Goal: Information Seeking & Learning: Check status

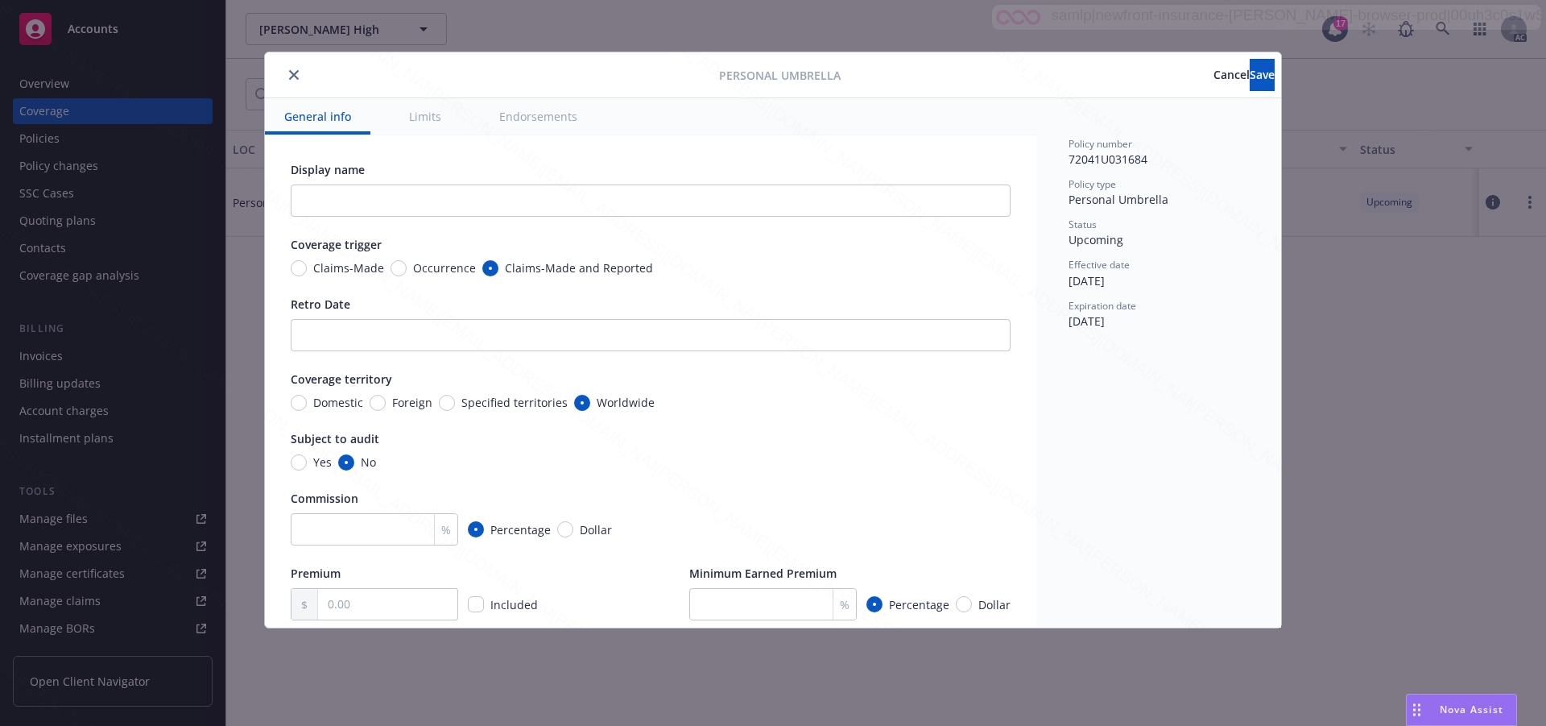
click at [1214, 80] on span "Cancel" at bounding box center [1232, 74] width 36 height 15
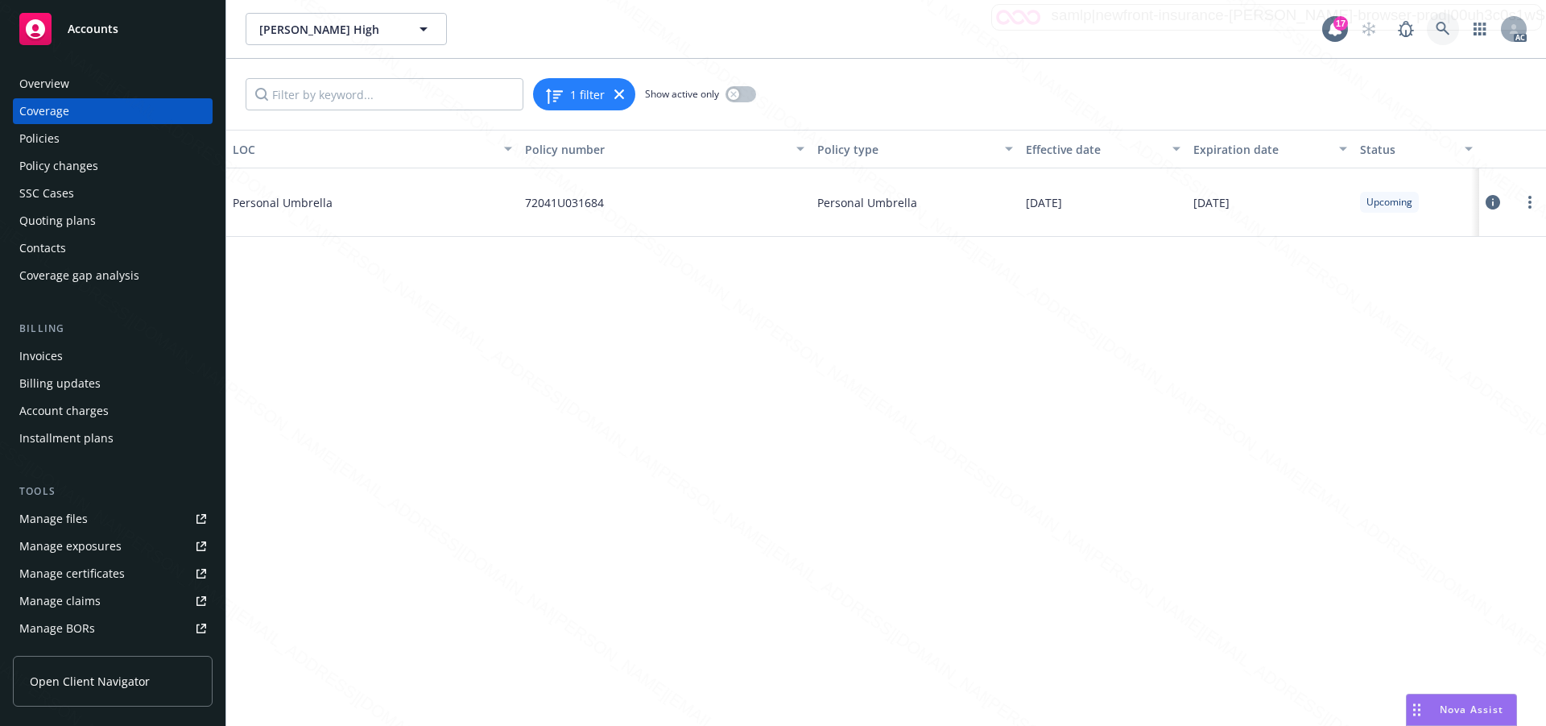
click at [1443, 26] on icon at bounding box center [1443, 29] width 14 height 14
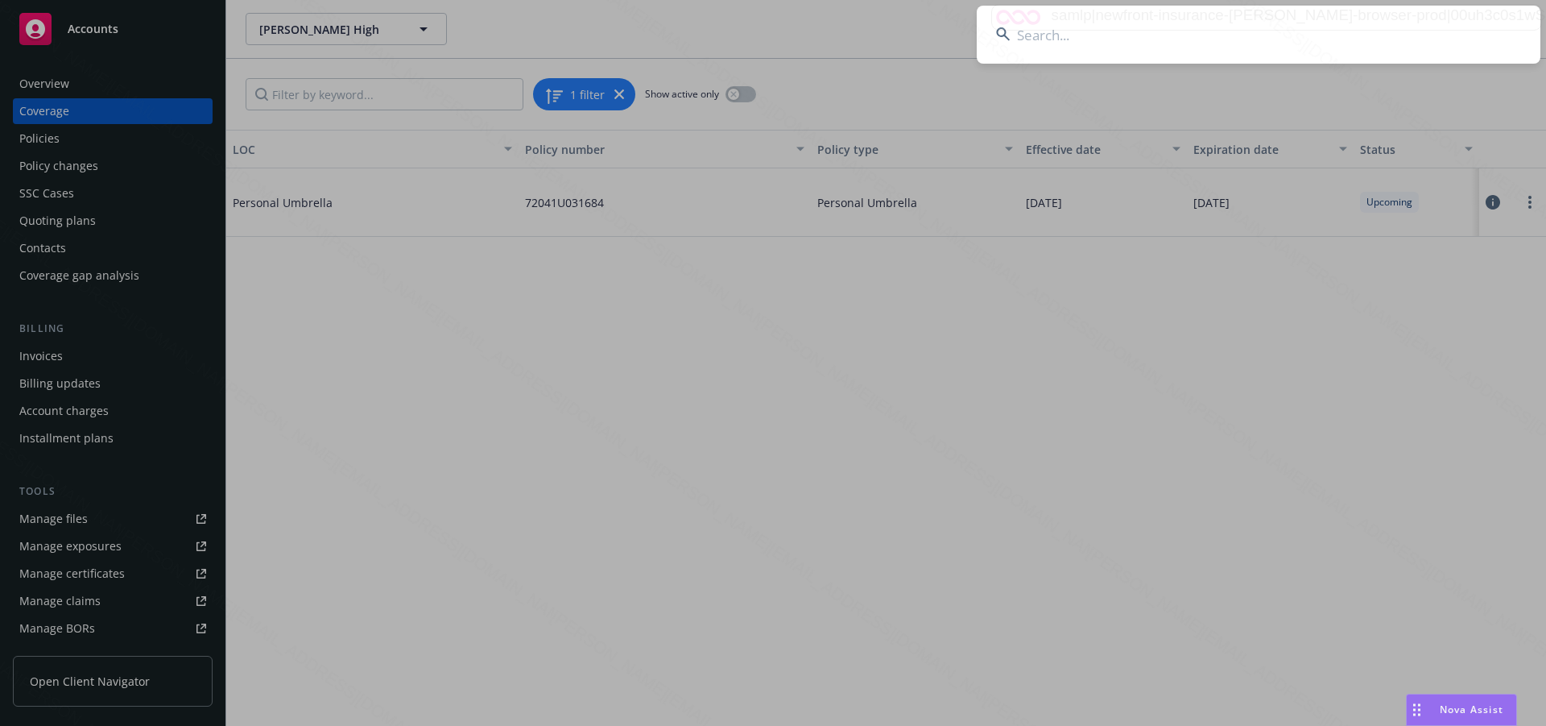
click at [1067, 27] on input at bounding box center [1259, 35] width 564 height 58
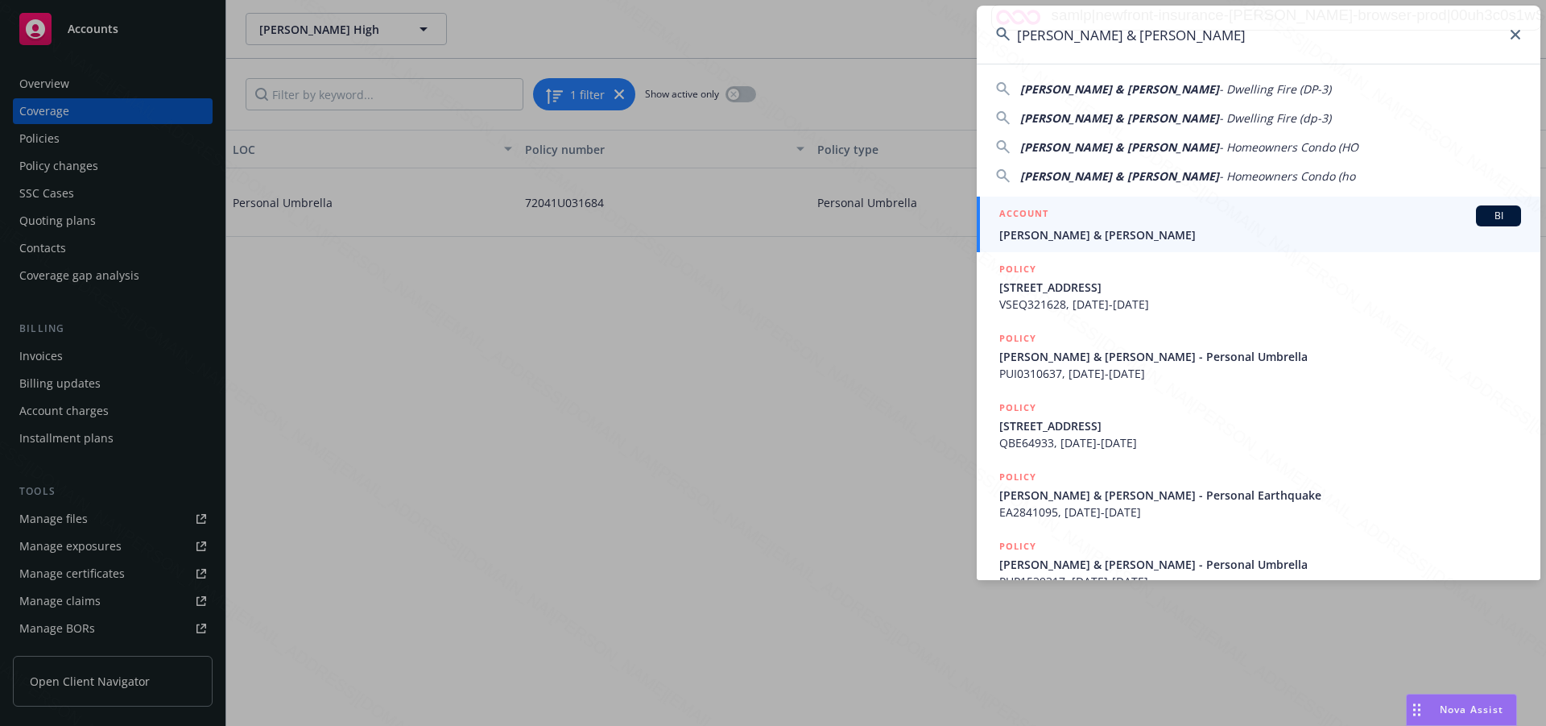
type input "[PERSON_NAME] & [PERSON_NAME]"
click at [1039, 240] on span "[PERSON_NAME] & [PERSON_NAME]" at bounding box center [1260, 234] width 522 height 17
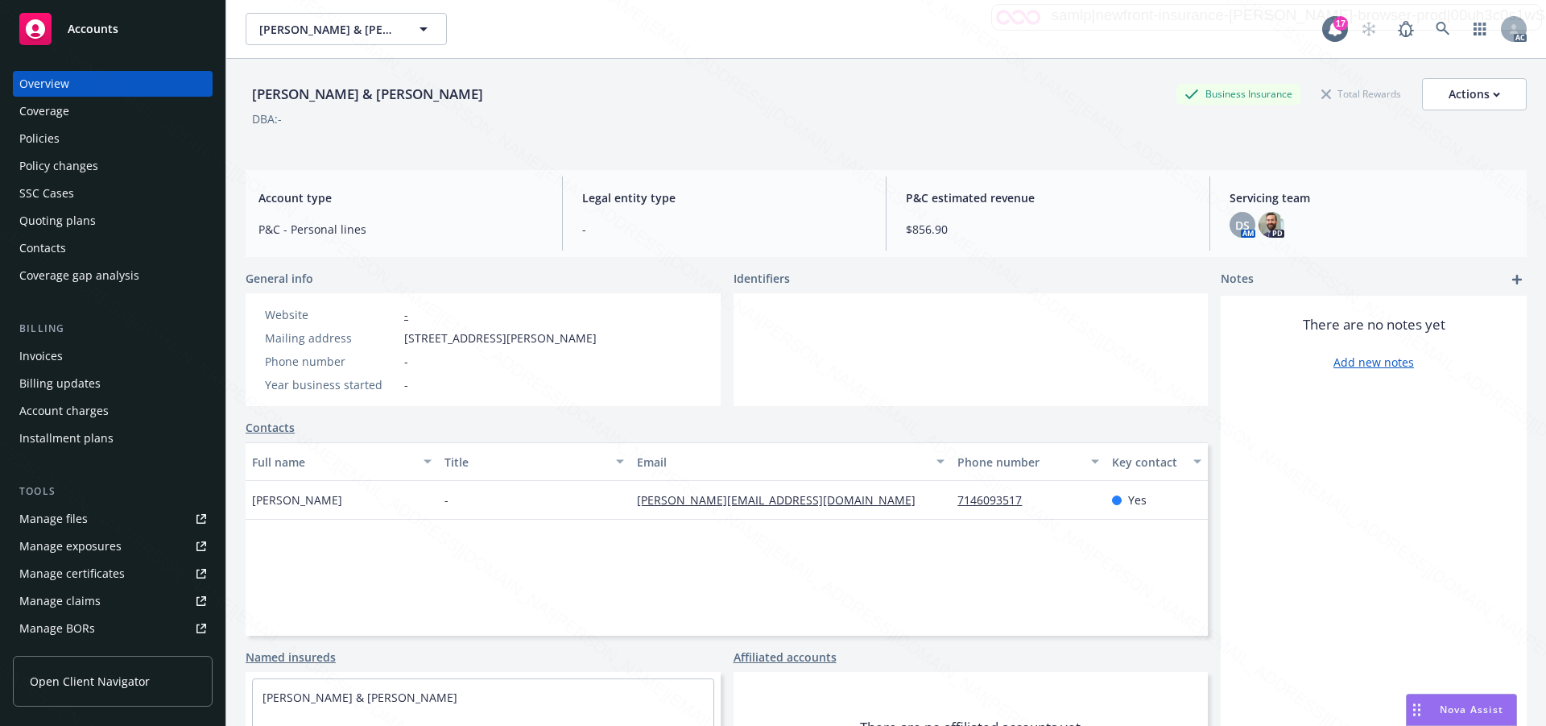
click at [43, 147] on div "Policies" at bounding box center [39, 139] width 40 height 26
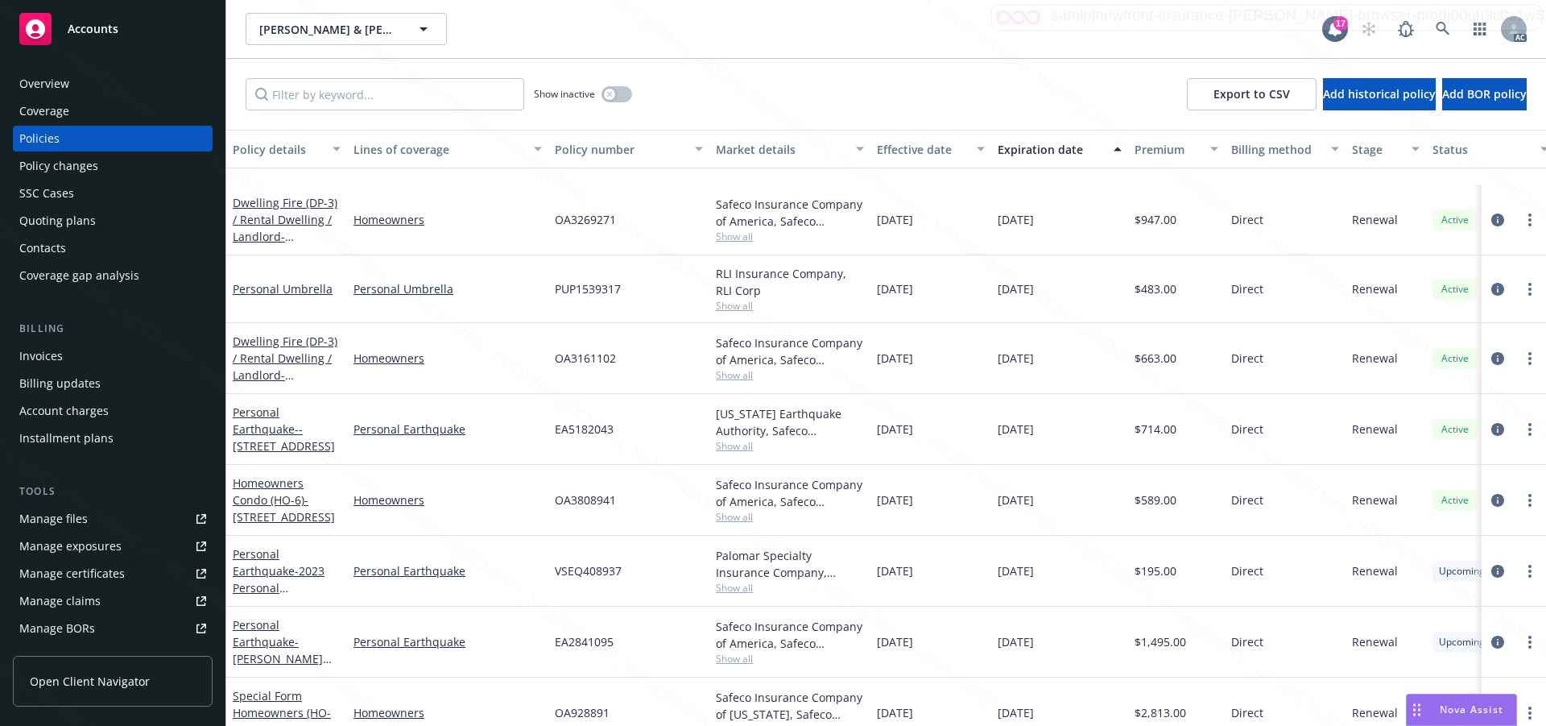
scroll to position [347, 0]
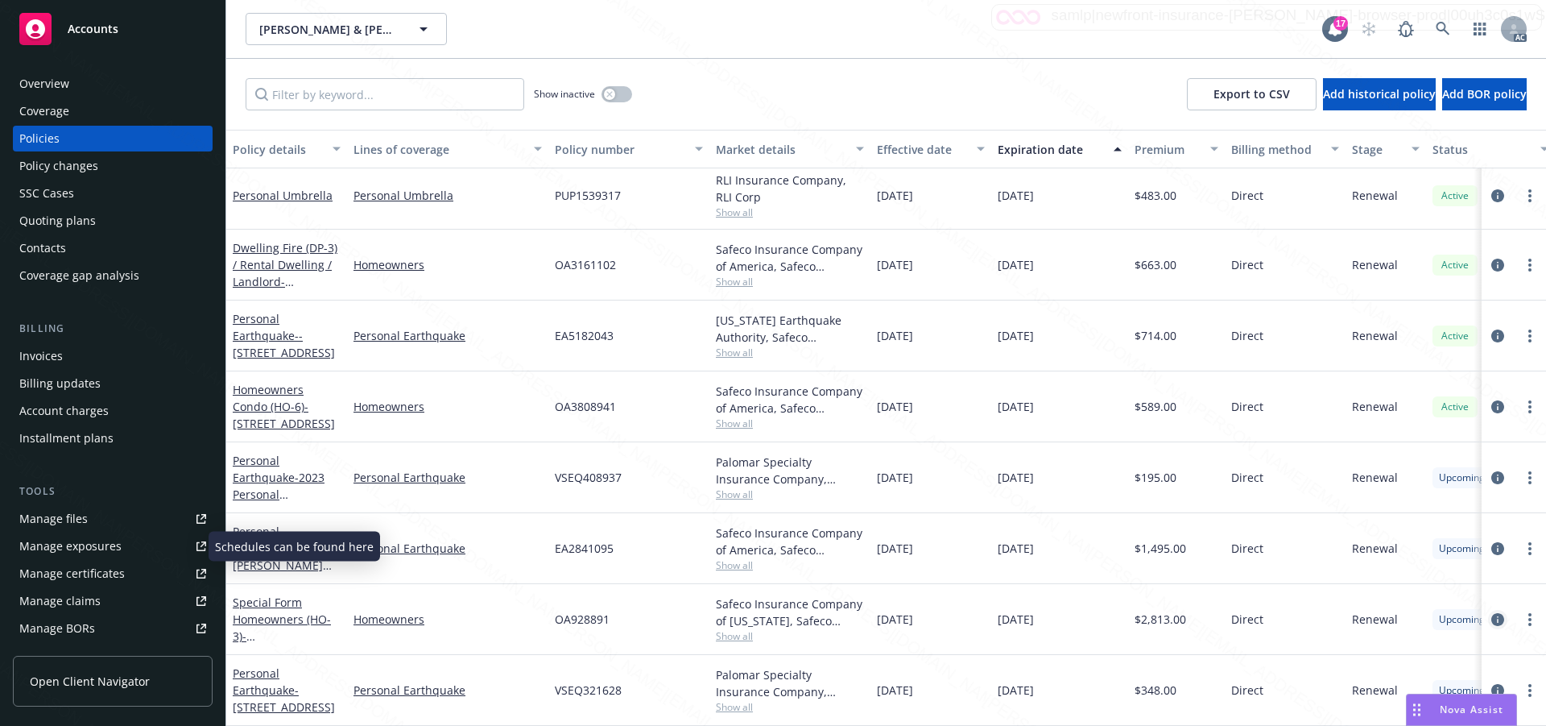
click at [1491, 613] on icon "circleInformation" at bounding box center [1497, 619] width 13 height 13
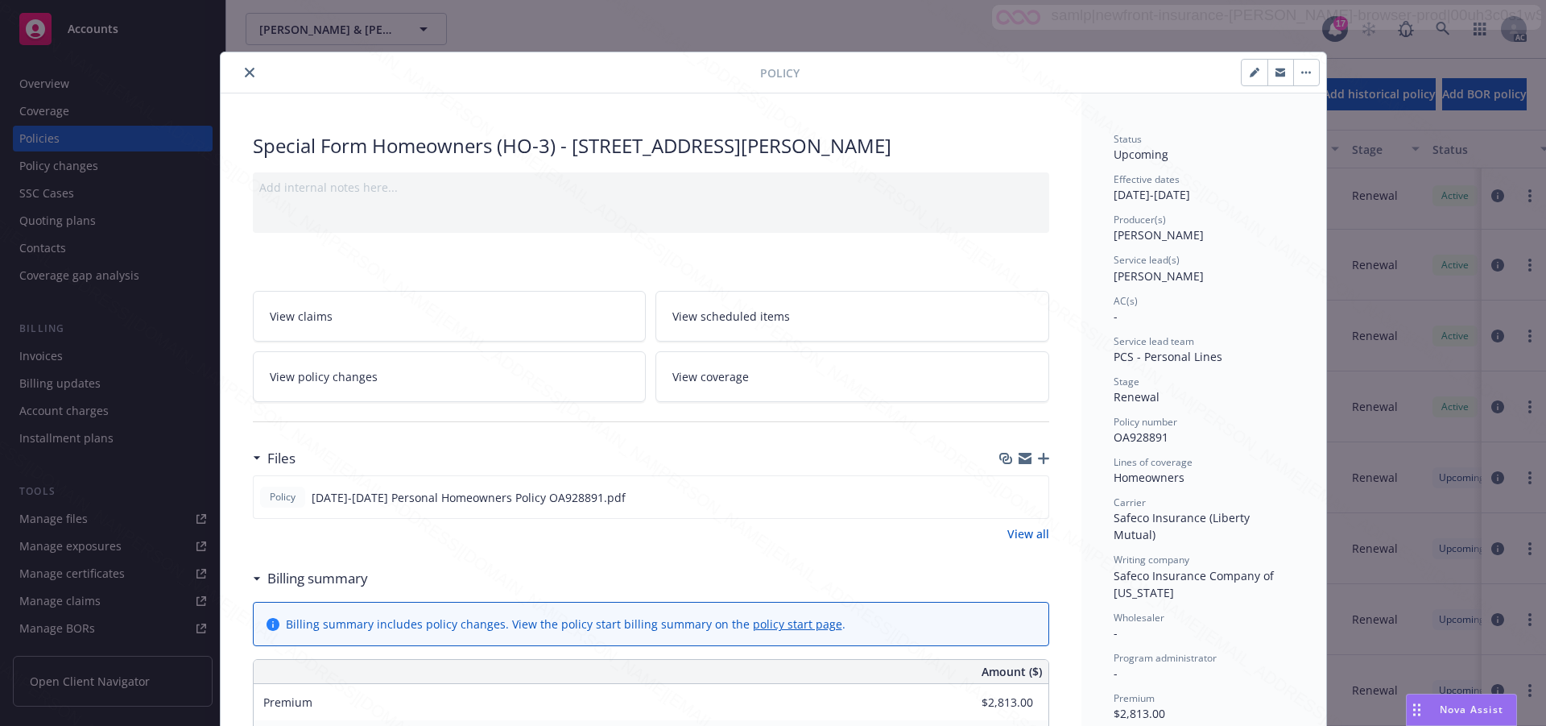
click at [1265, 436] on div "Policy number OA928891" at bounding box center [1204, 430] width 180 height 31
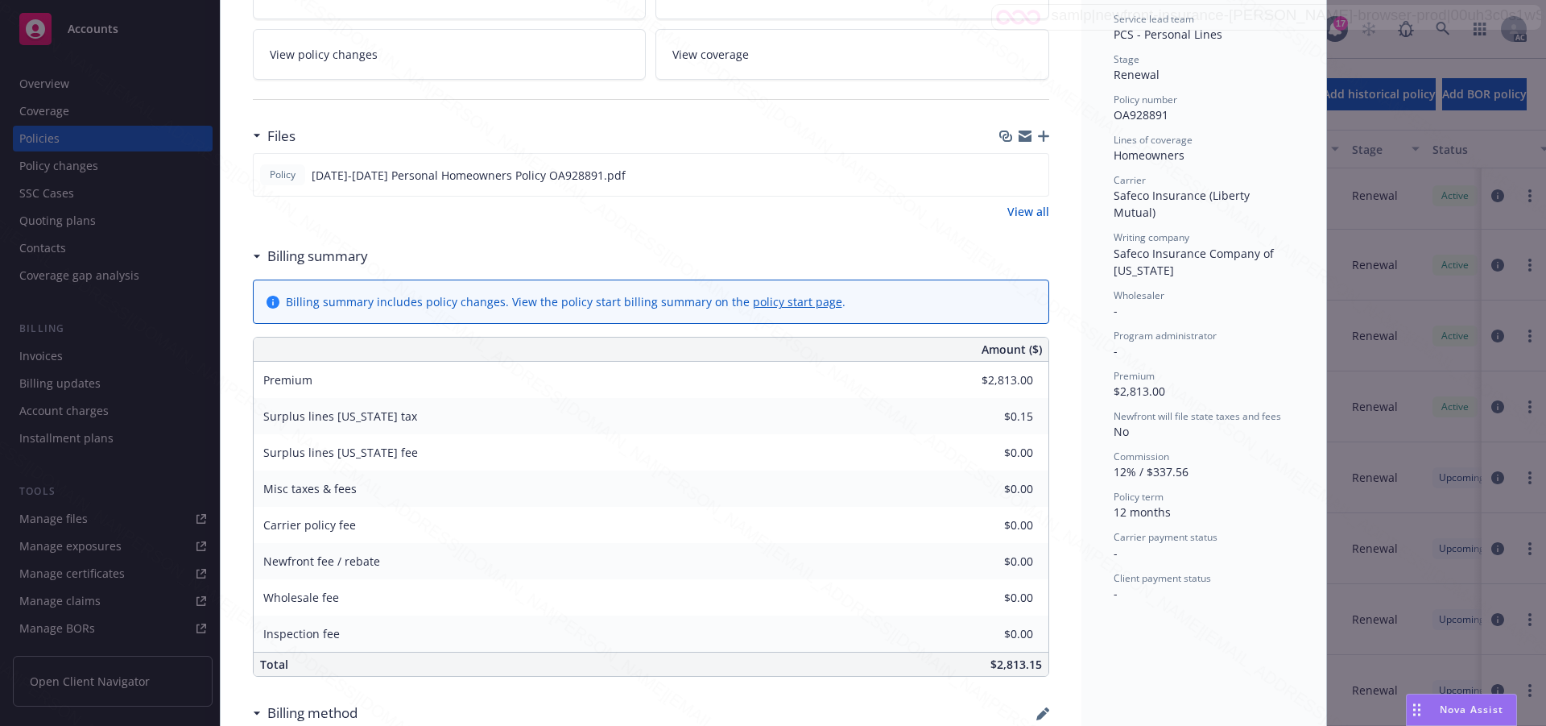
scroll to position [483, 0]
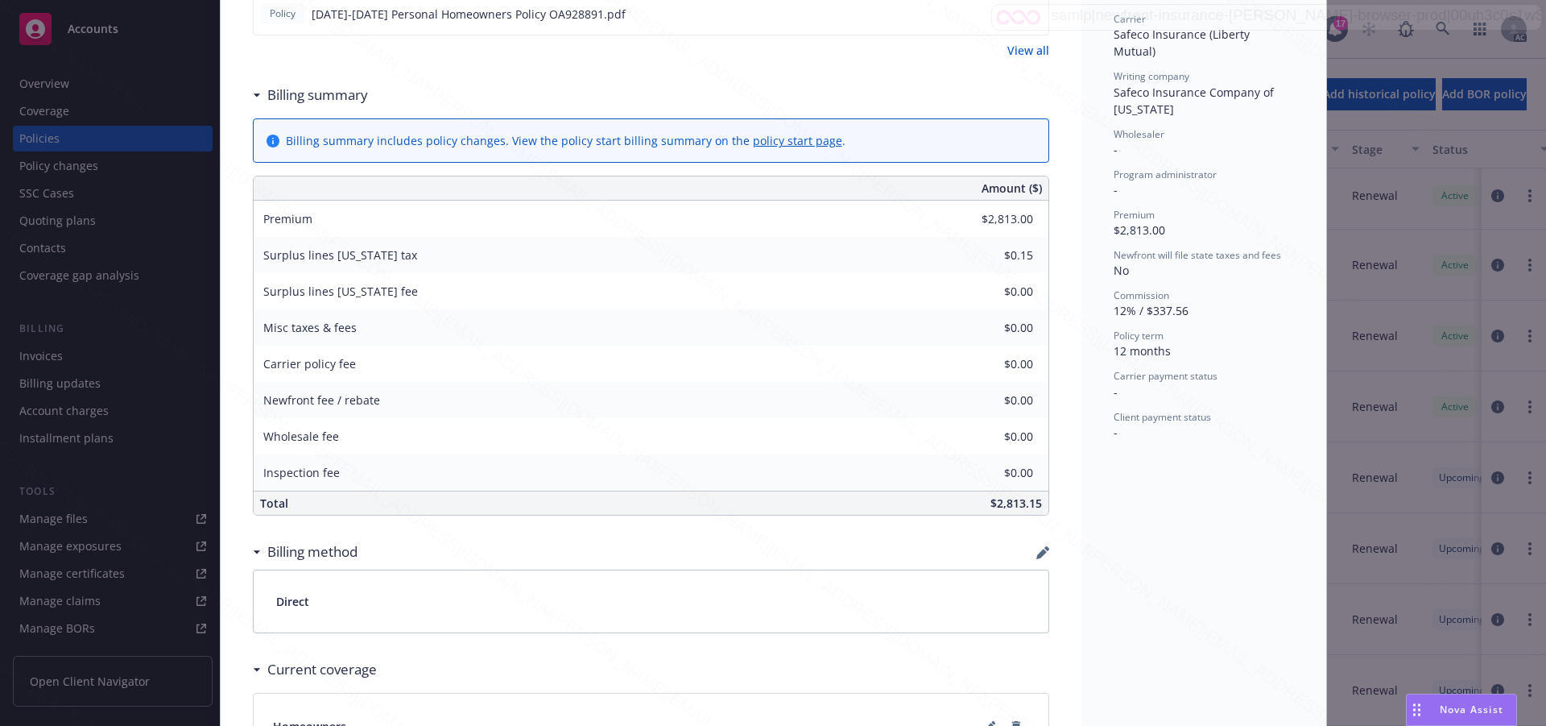
click at [1157, 550] on div "Status Upcoming Effective dates [DATE] - [DATE] Producer(s) [PERSON_NAME] Servi…" at bounding box center [1204, 299] width 245 height 1379
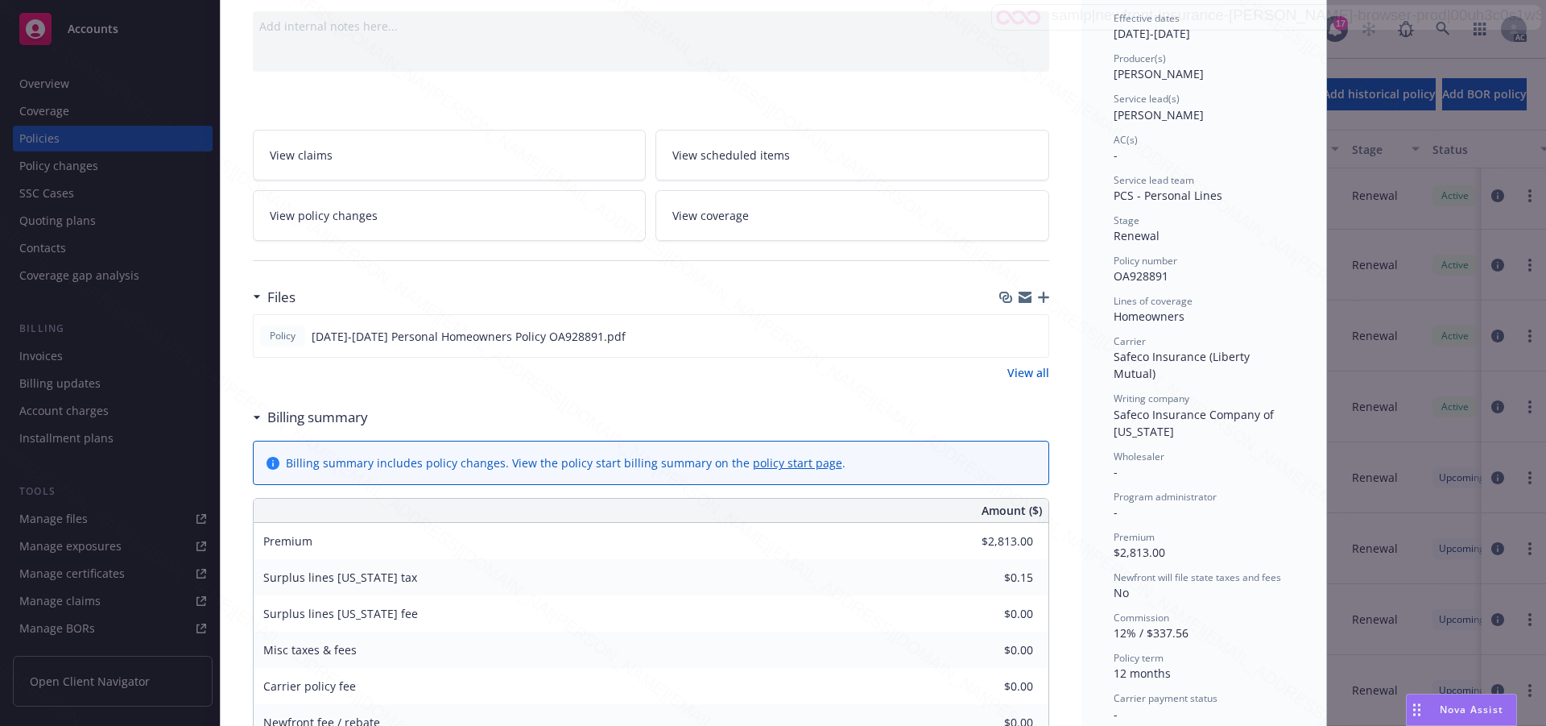
scroll to position [81, 0]
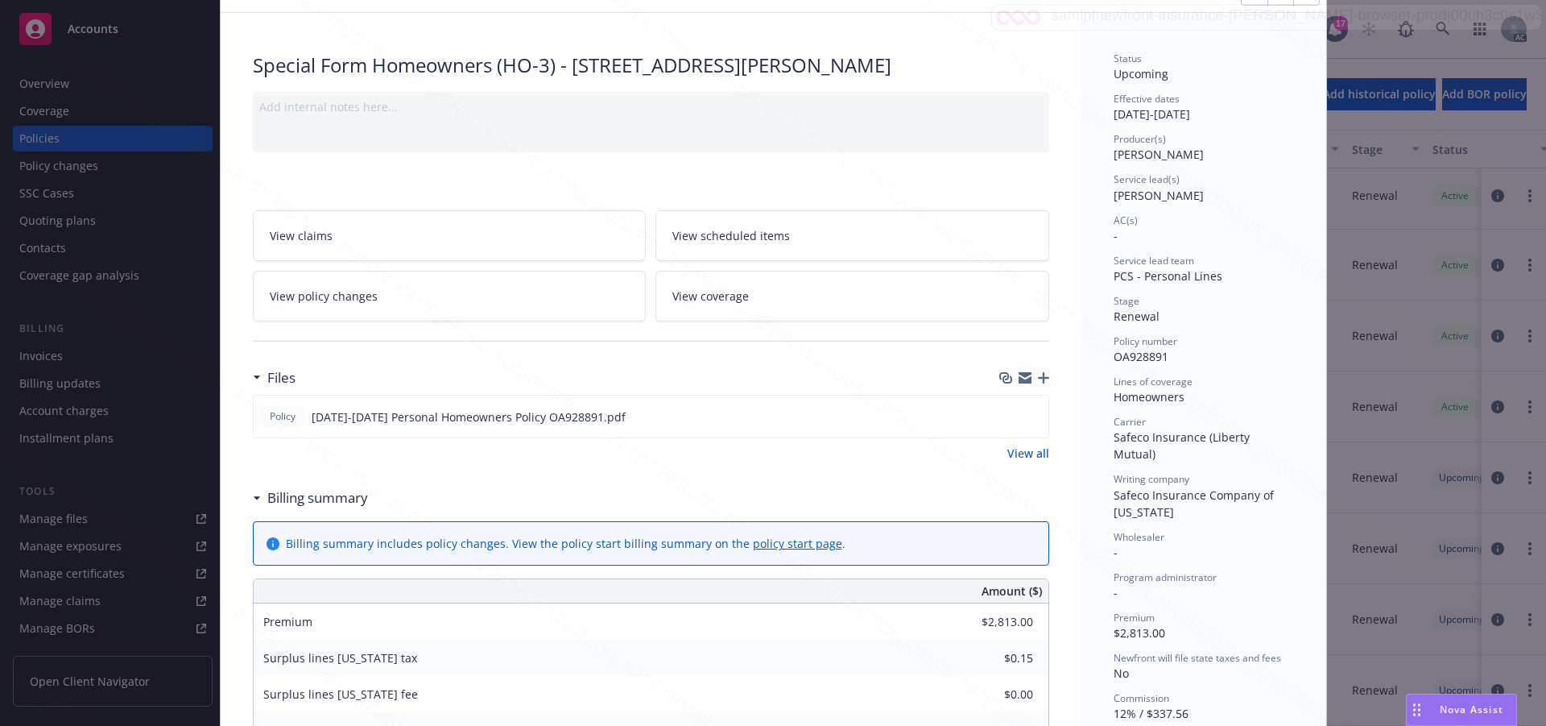
click at [734, 244] on span "View scheduled items" at bounding box center [731, 235] width 118 height 17
click at [721, 304] on span "View coverage" at bounding box center [710, 296] width 77 height 17
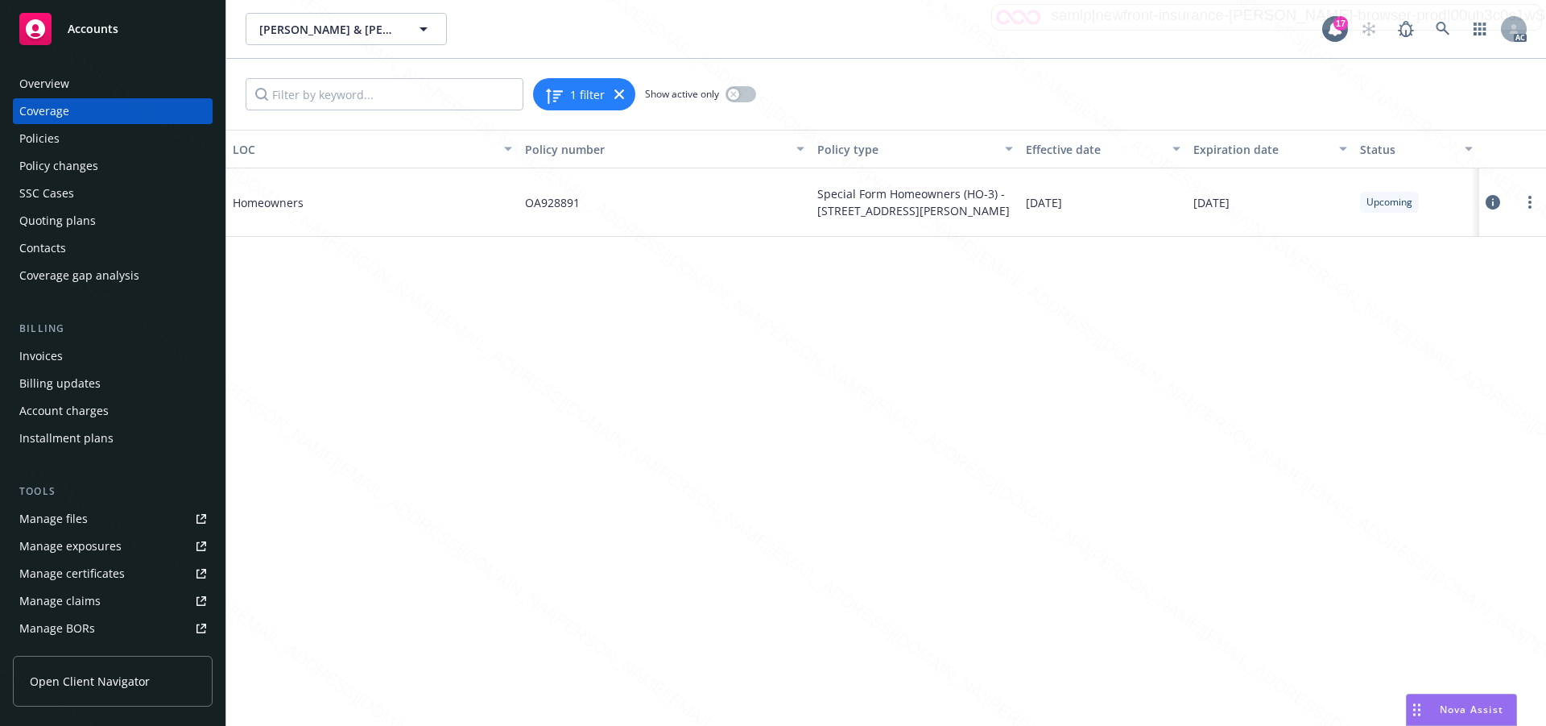
click at [1490, 202] on icon at bounding box center [1493, 202] width 14 height 14
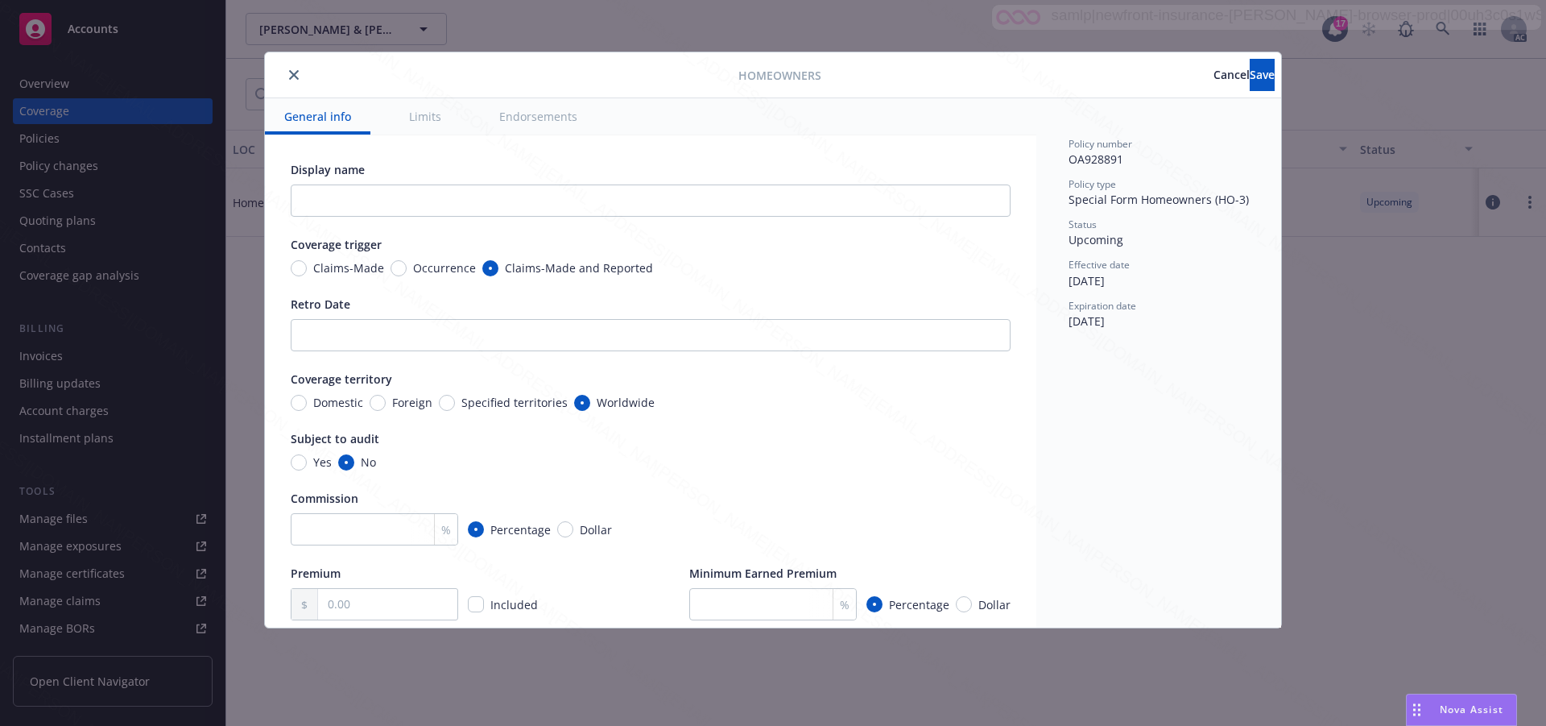
click at [535, 122] on button "Endorsements" at bounding box center [538, 116] width 117 height 36
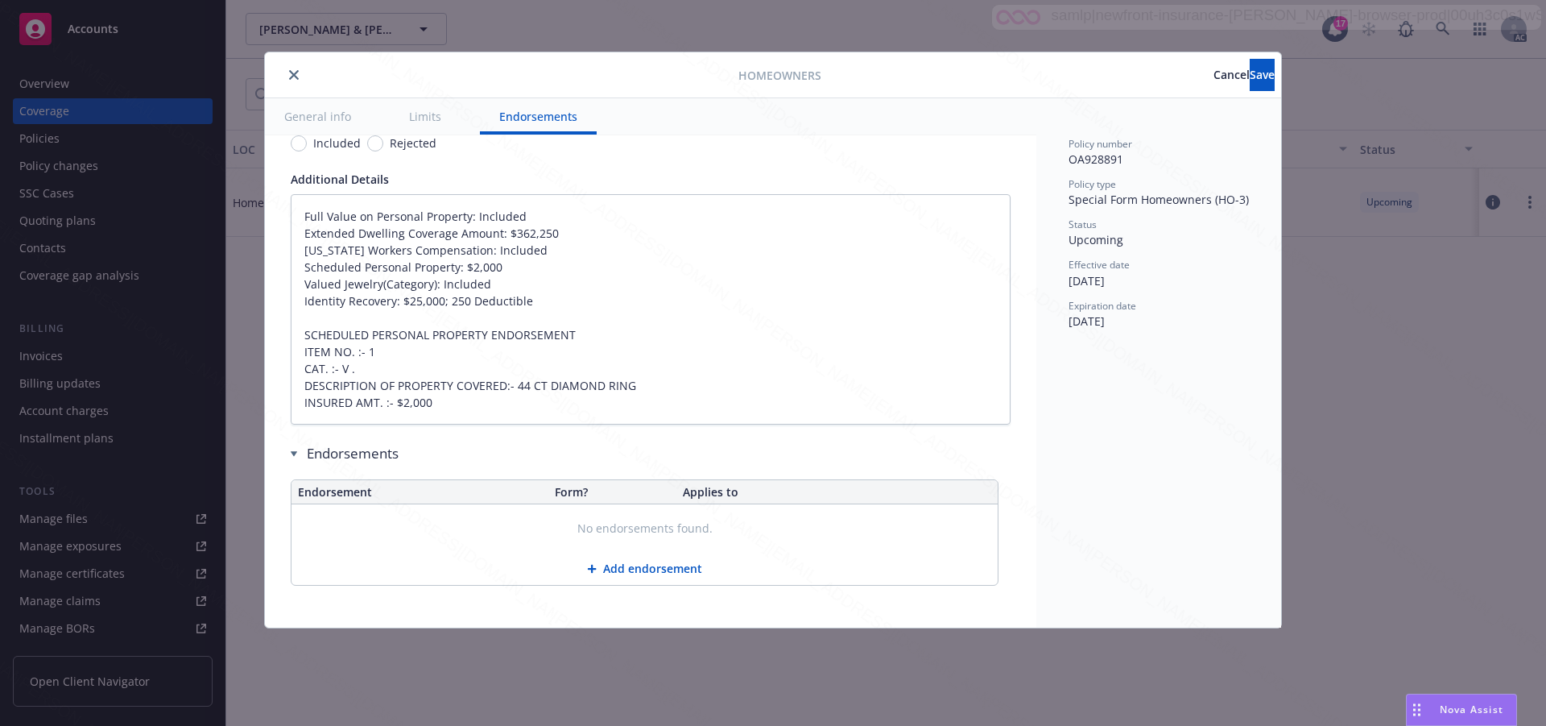
type textarea "x"
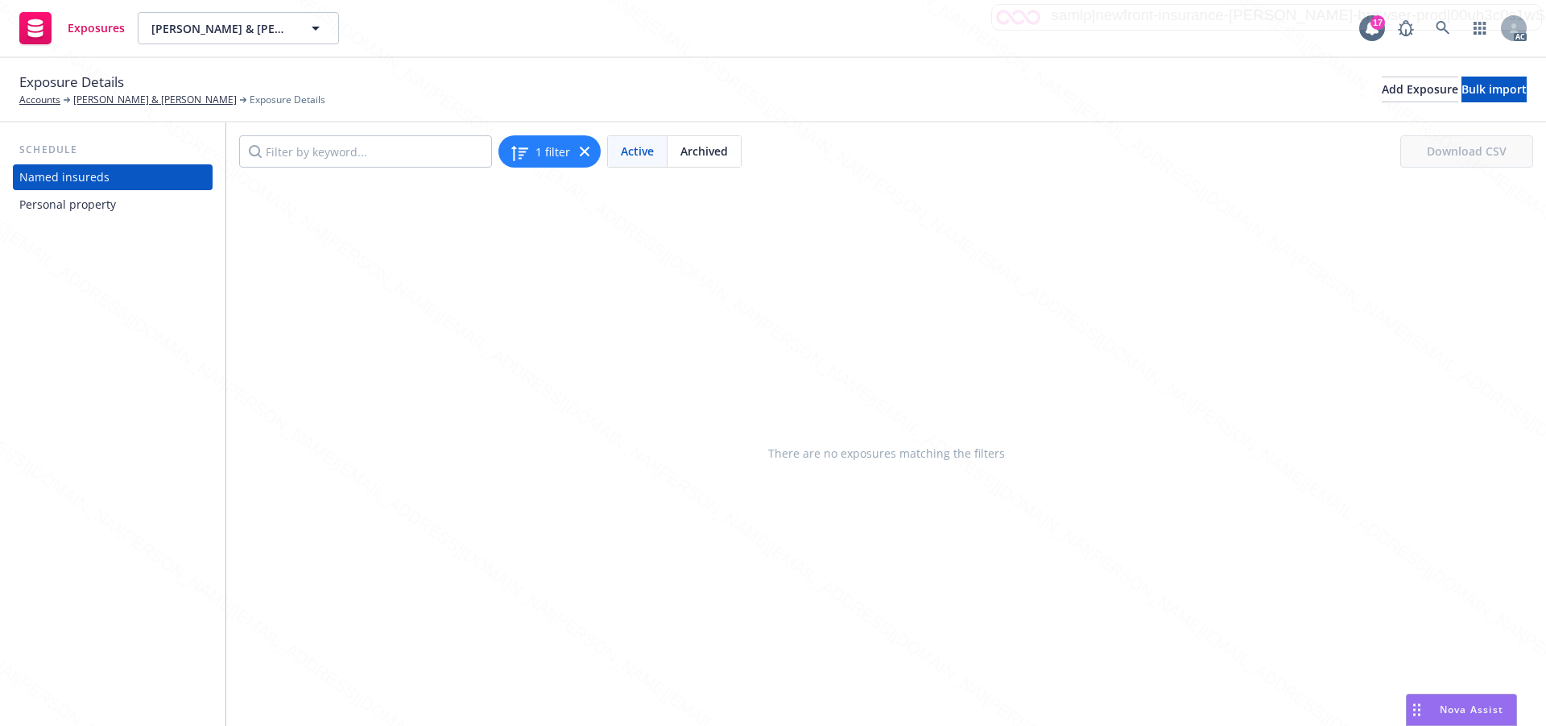
click at [75, 204] on div "Personal property" at bounding box center [67, 205] width 97 height 26
